Goal: Information Seeking & Learning: Learn about a topic

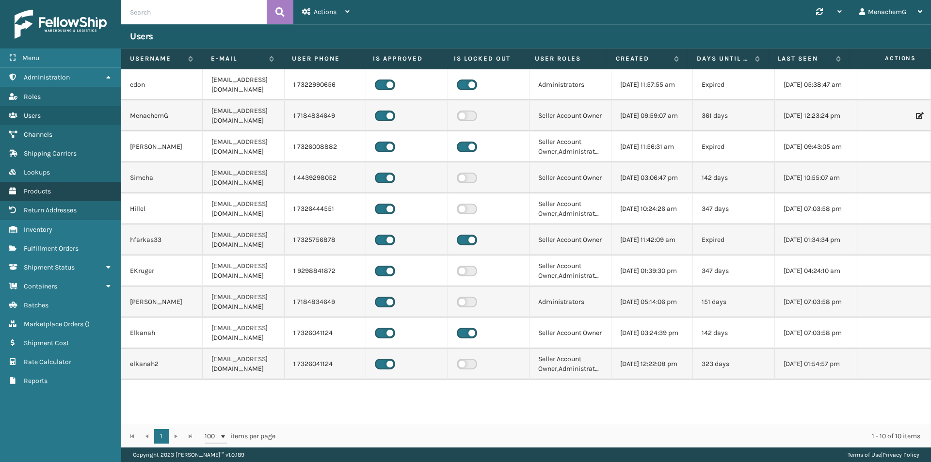
click at [35, 191] on span "Products" at bounding box center [37, 191] width 27 height 8
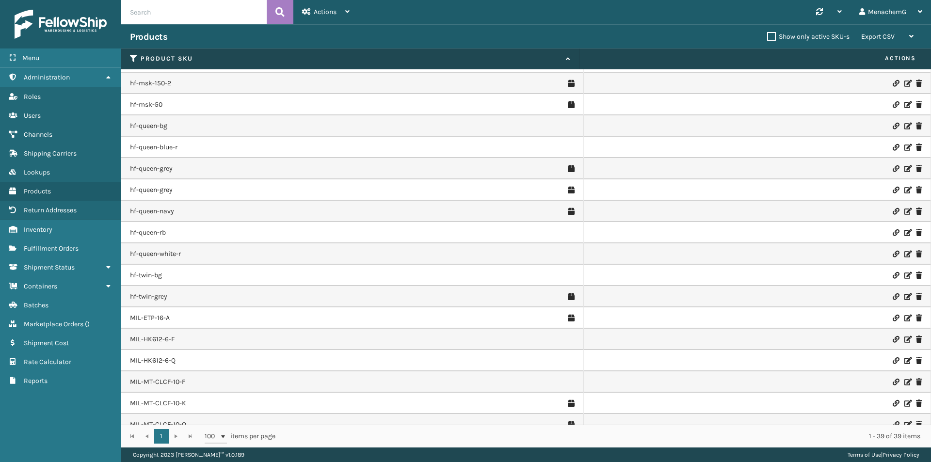
scroll to position [380, 0]
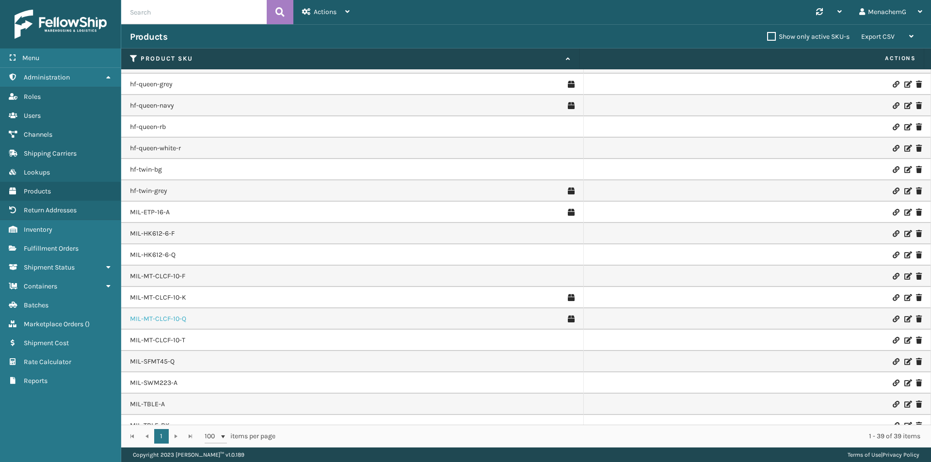
click at [167, 318] on link "MIL-MT-CLCF-10-Q" at bounding box center [158, 319] width 56 height 10
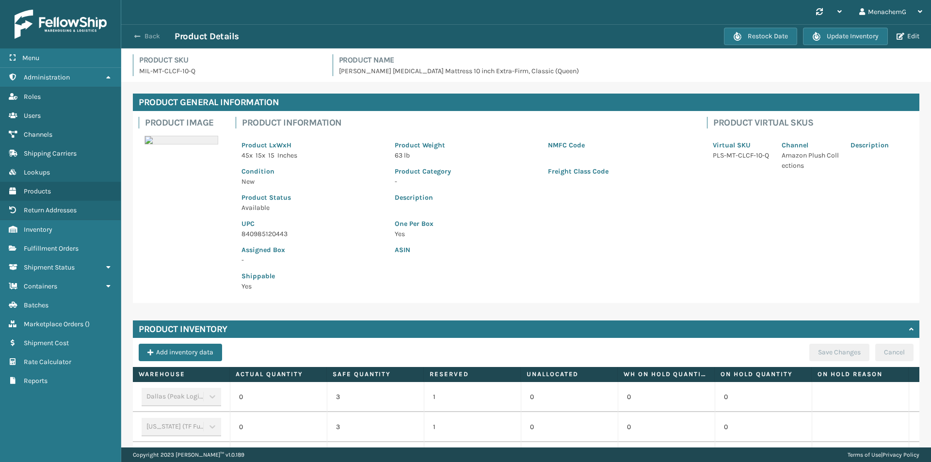
click at [150, 37] on button "Back" at bounding box center [152, 36] width 45 height 9
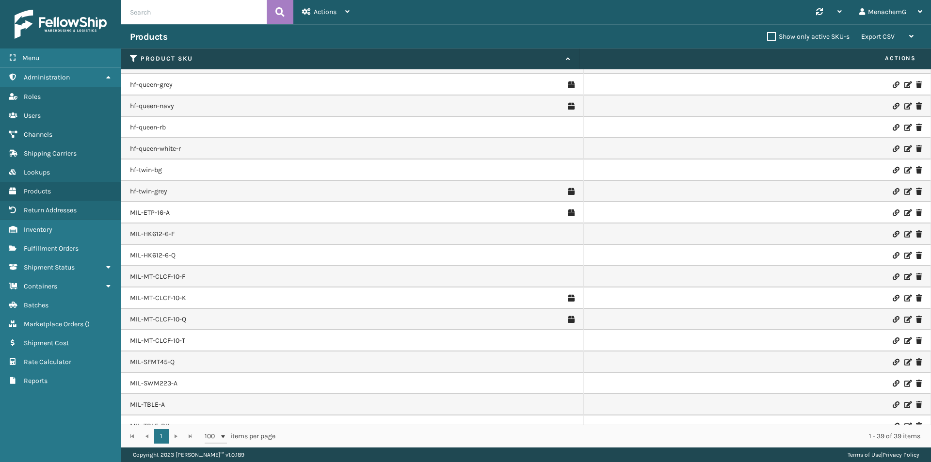
scroll to position [477, 0]
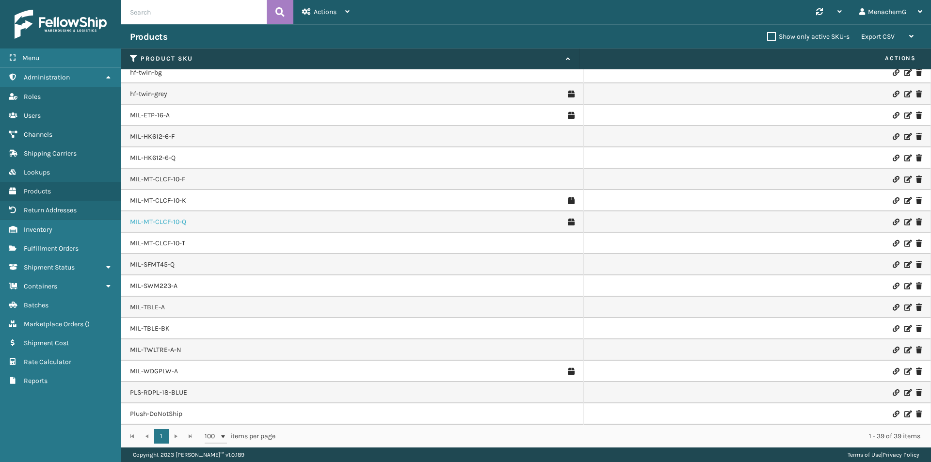
click at [175, 222] on link "MIL-MT-CLCF-10-Q" at bounding box center [158, 222] width 56 height 10
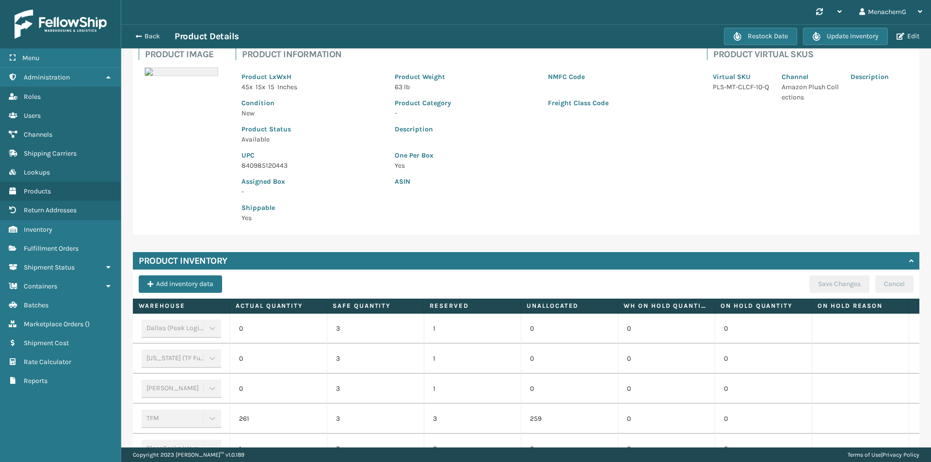
scroll to position [163, 0]
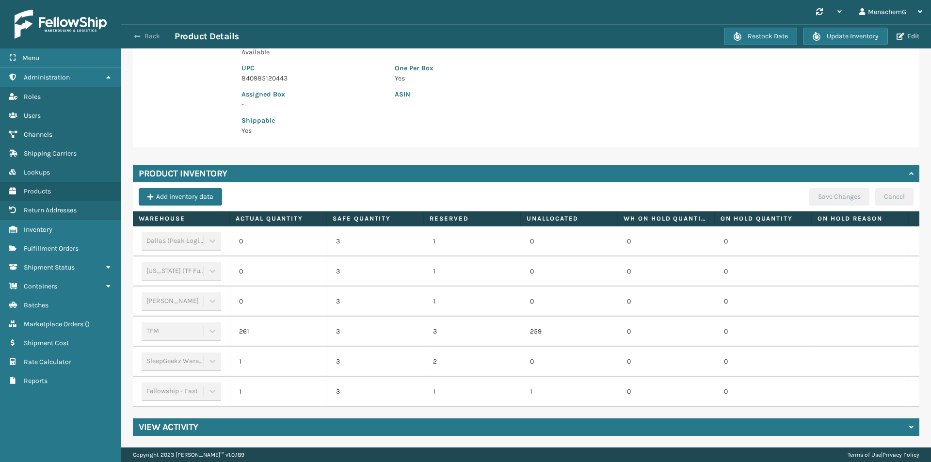
click at [151, 34] on button "Back" at bounding box center [152, 36] width 45 height 9
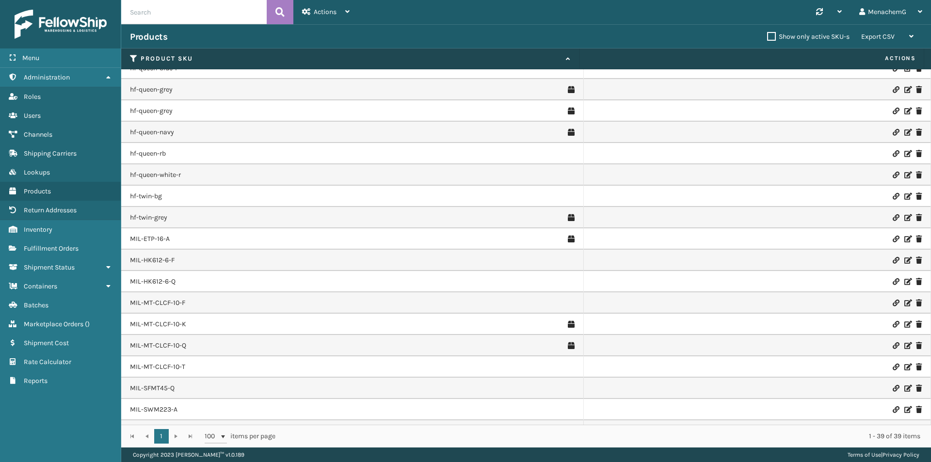
scroll to position [477, 0]
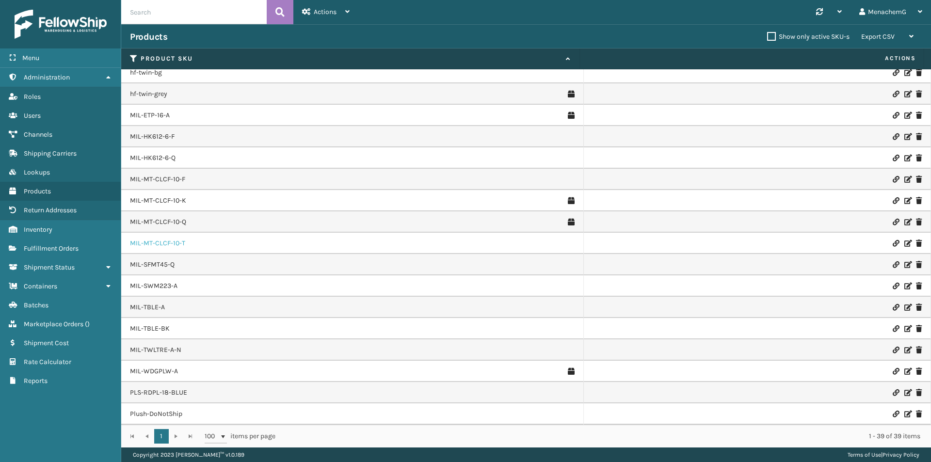
click at [164, 242] on link "MIL-MT-CLCF-10-T" at bounding box center [157, 244] width 55 height 10
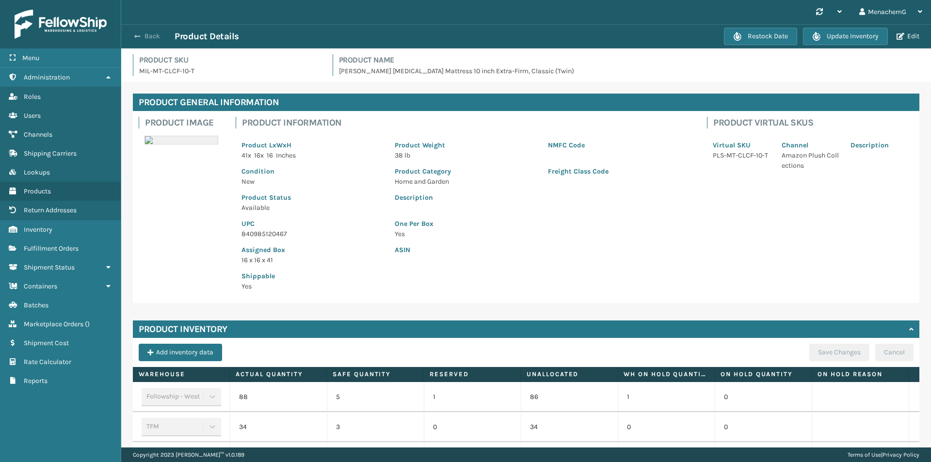
click at [148, 36] on button "Back" at bounding box center [152, 36] width 45 height 9
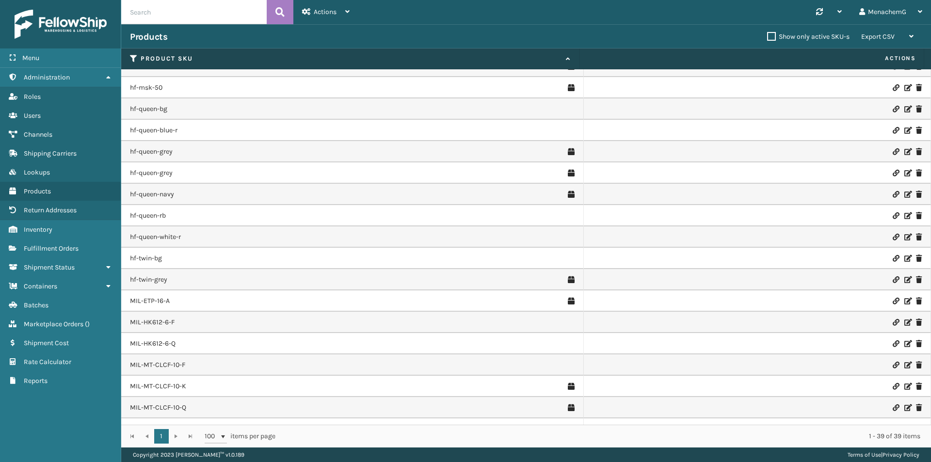
scroll to position [477, 0]
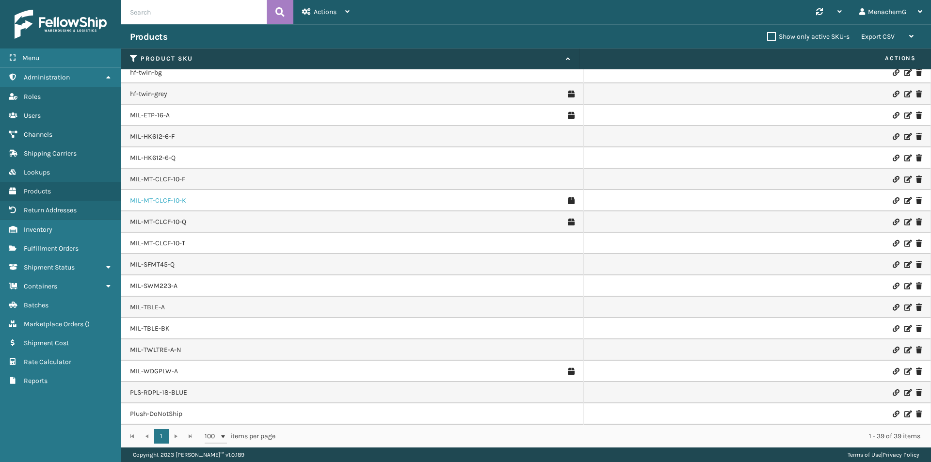
click at [170, 199] on link "MIL-MT-CLCF-10-K" at bounding box center [158, 201] width 56 height 10
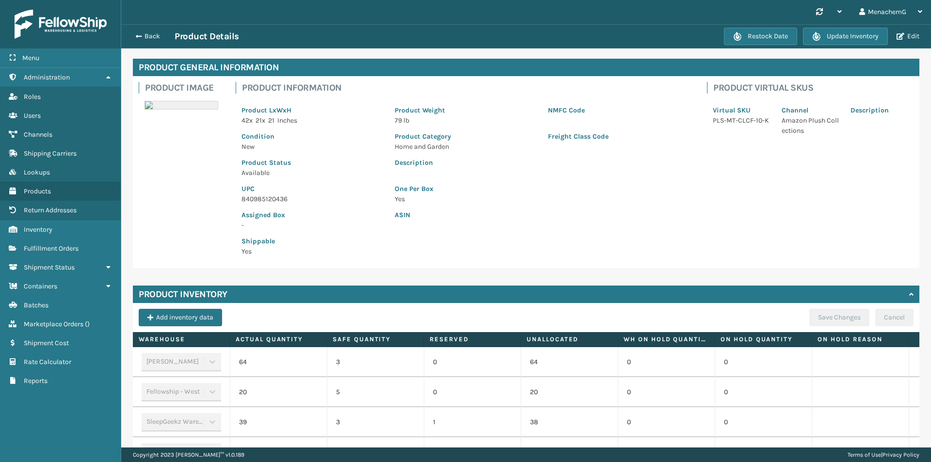
scroll to position [17, 0]
